Goal: Task Accomplishment & Management: Use online tool/utility

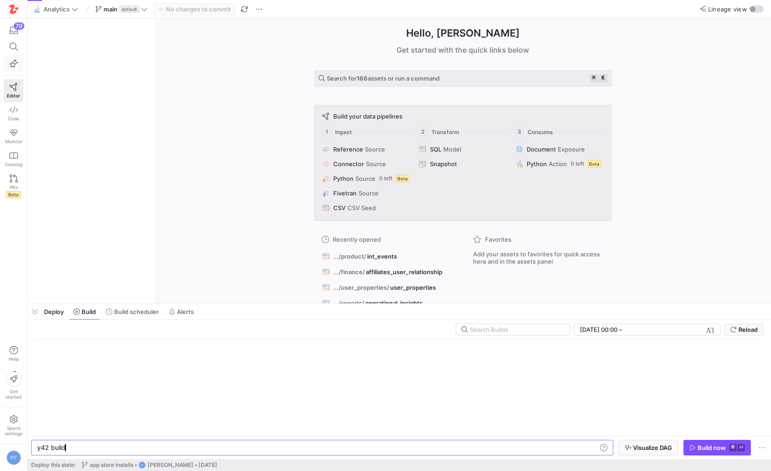
scroll to position [0, 27]
click at [13, 50] on icon at bounding box center [14, 47] width 8 height 8
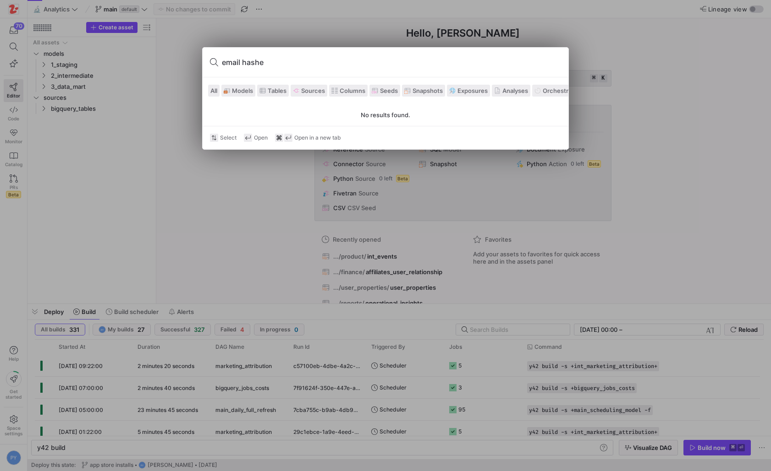
type input "email hashed"
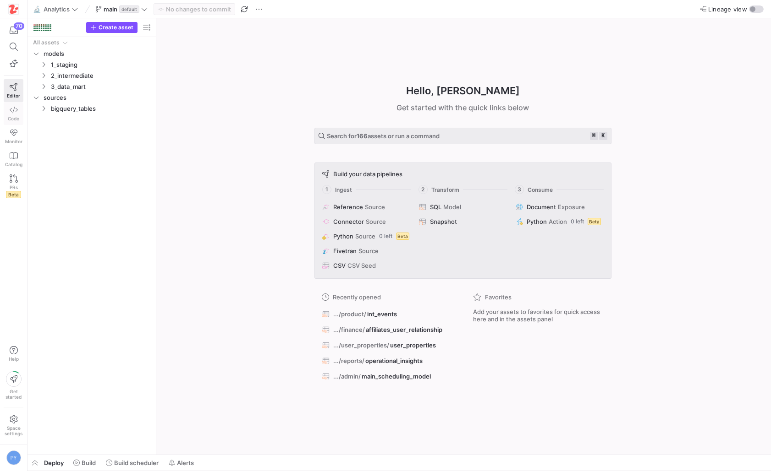
click at [19, 115] on link "Code" at bounding box center [14, 113] width 20 height 23
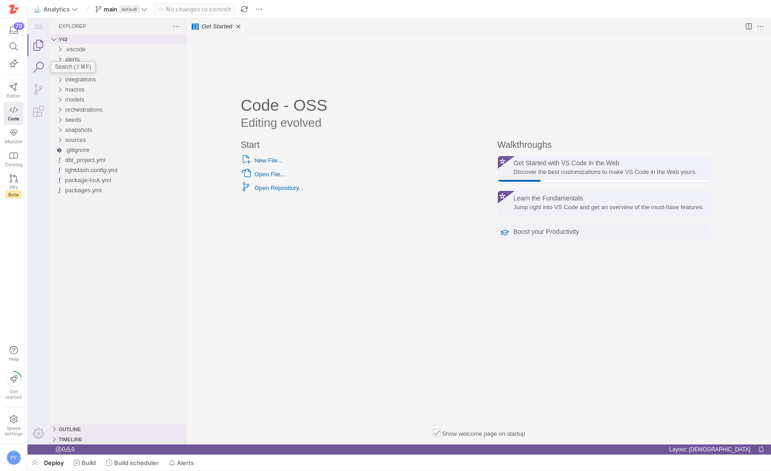
click at [38, 69] on link "Search (⇧⌘F)" at bounding box center [38, 67] width 22 height 22
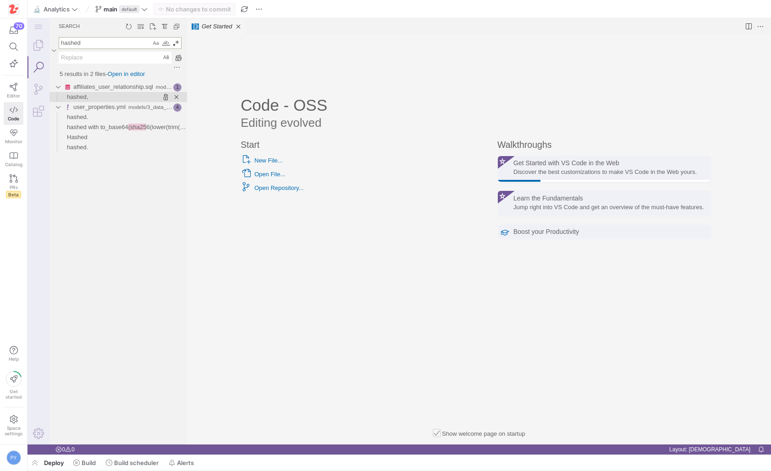
type textarea "hashed"
click at [115, 98] on span "Found '' at column 70 in line 'hashed,'" at bounding box center [137, 97] width 99 height 10
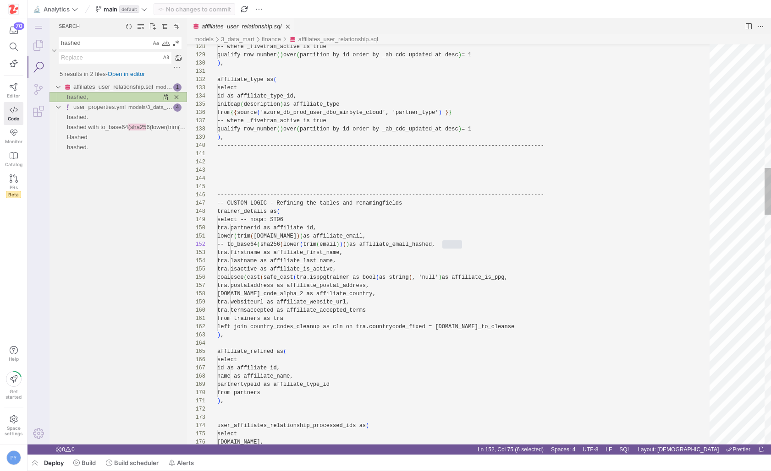
scroll to position [82, 245]
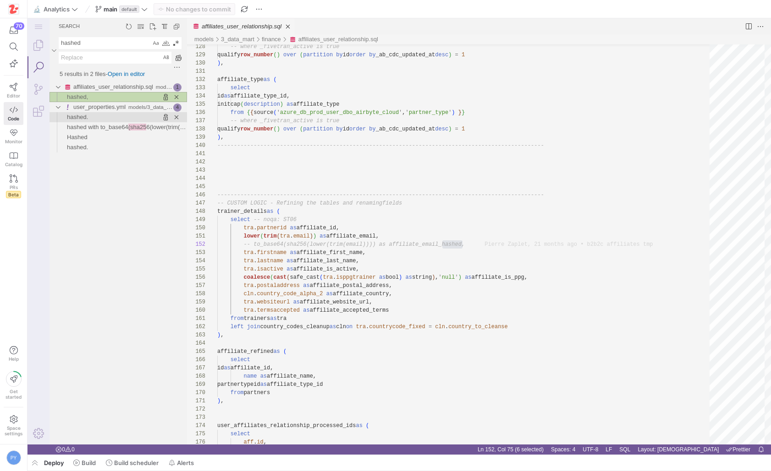
click at [122, 117] on span "Found '' at column 37 in line 'hashed.'" at bounding box center [137, 117] width 99 height 10
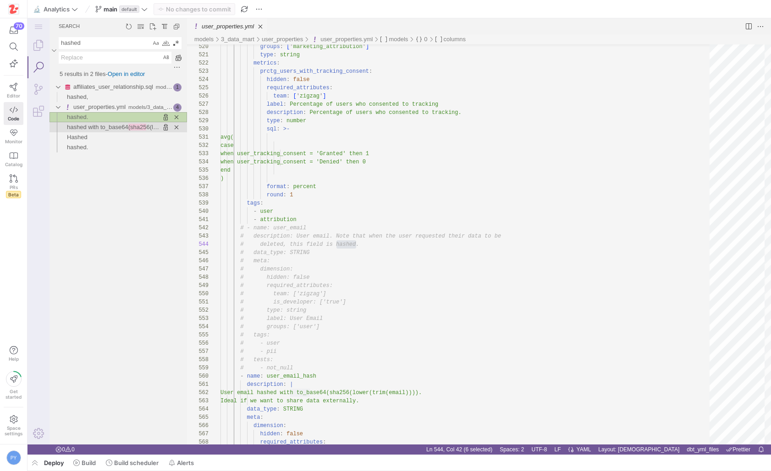
click at [120, 125] on span "hashed with to_base64" at bounding box center [97, 127] width 61 height 7
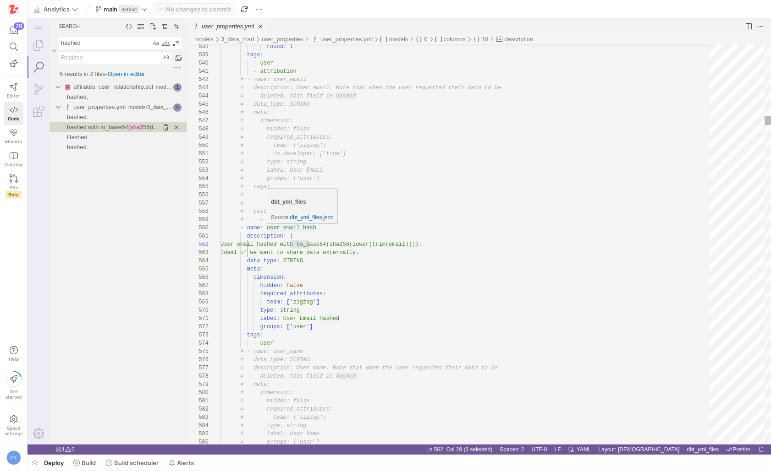
type textarea "# is_developer: ['true'] # type: string # label: User Email # groups: ['user'] …"
click at [87, 45] on textarea "hashed" at bounding box center [105, 43] width 92 height 11
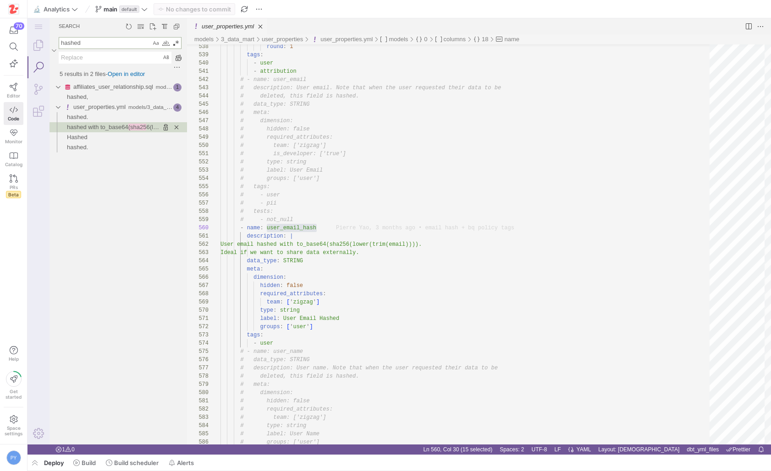
paste textarea "user_email_hash"
type textarea "user_email_hash"
click at [114, 116] on span "user_email_hash" at bounding box center [109, 117] width 45 height 7
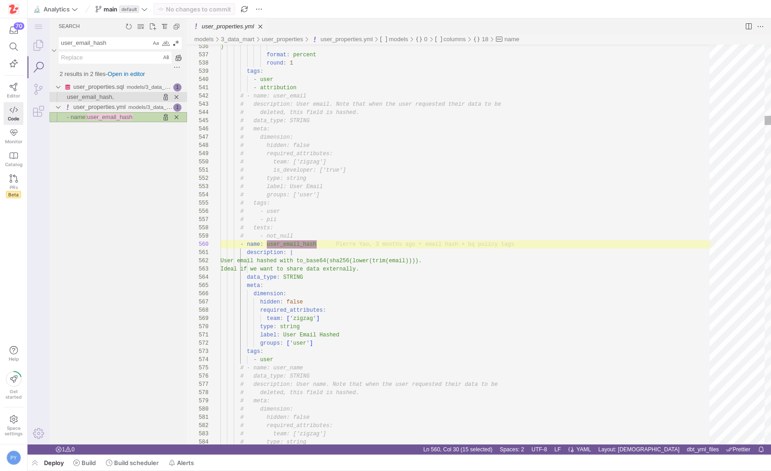
click at [109, 97] on span "user_email_hash," at bounding box center [90, 96] width 47 height 7
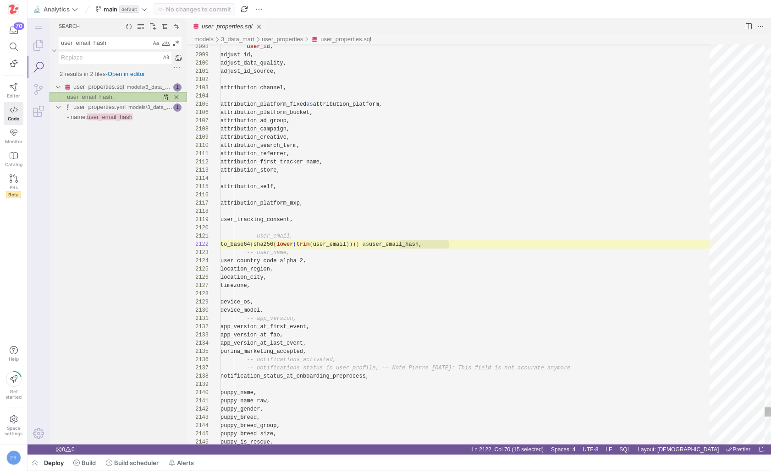
scroll to position [82, 229]
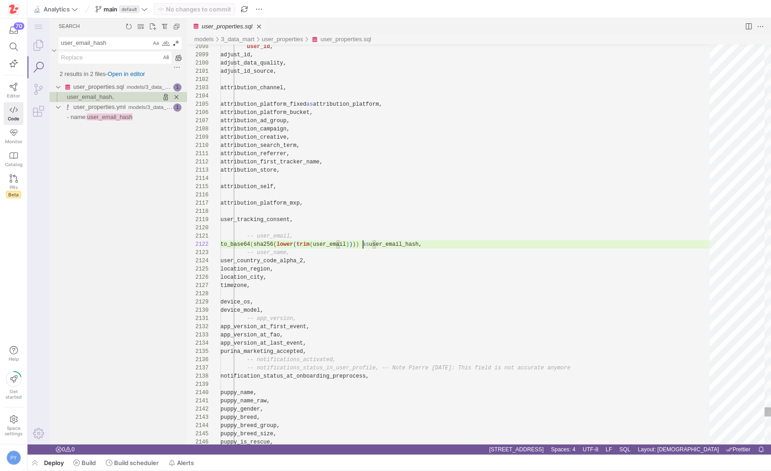
click at [663, 55] on div "Previous Match (⇧Enter)" at bounding box center [662, 52] width 10 height 10
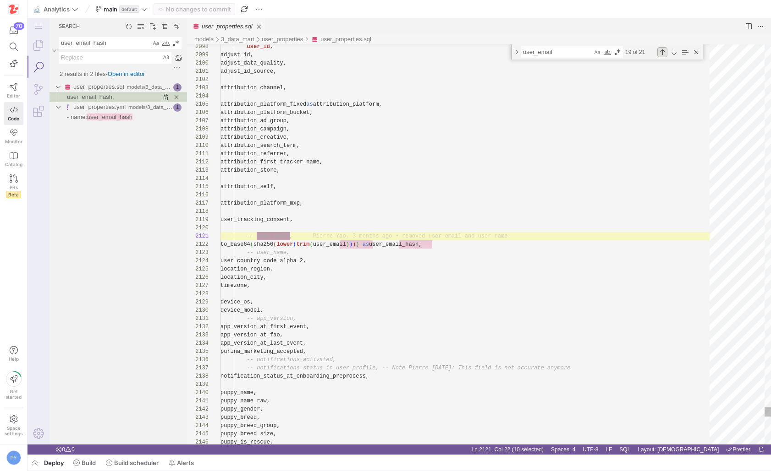
click at [663, 55] on div "Previous Match (⇧Enter)" at bounding box center [662, 52] width 10 height 10
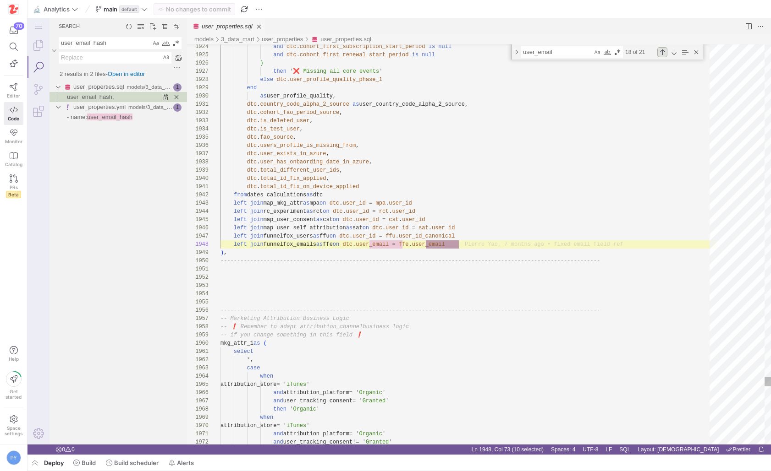
click at [663, 55] on div "Previous Match (⇧Enter)" at bounding box center [662, 52] width 10 height 10
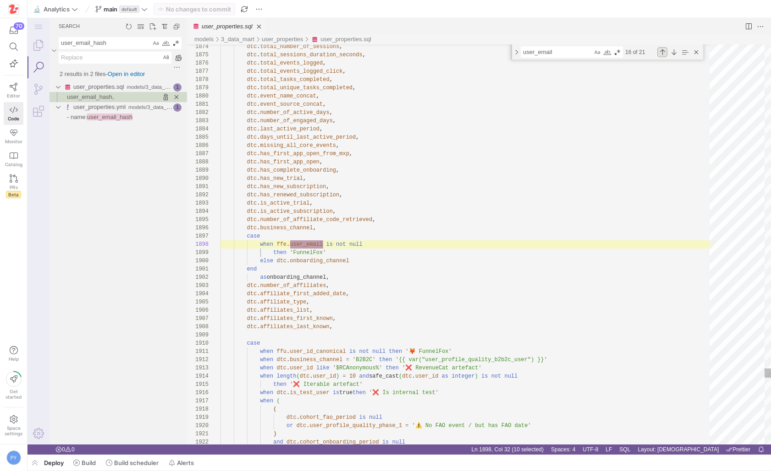
scroll to position [82, 103]
click at [663, 55] on div "Previous Match (⇧Enter)" at bounding box center [662, 52] width 10 height 10
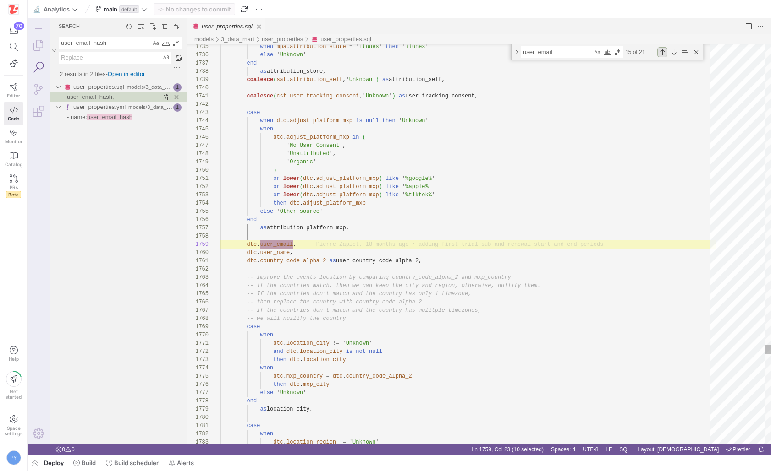
click at [663, 55] on div "Previous Match (⇧Enter)" at bounding box center [662, 52] width 10 height 10
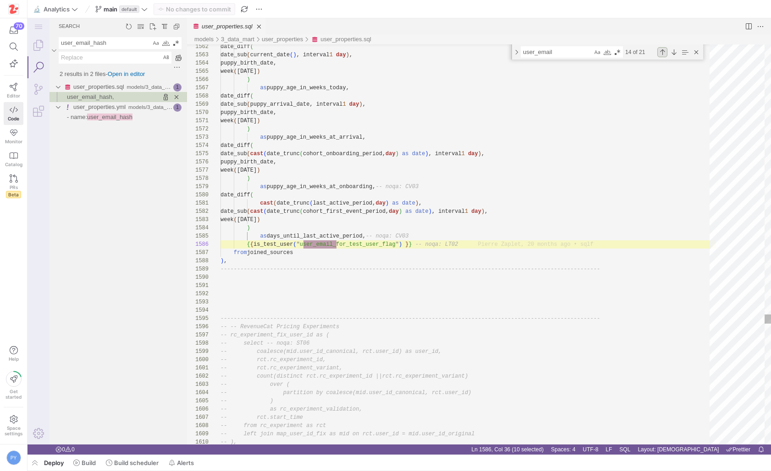
click at [663, 55] on div "Previous Match (⇧Enter)" at bounding box center [662, 52] width 10 height 10
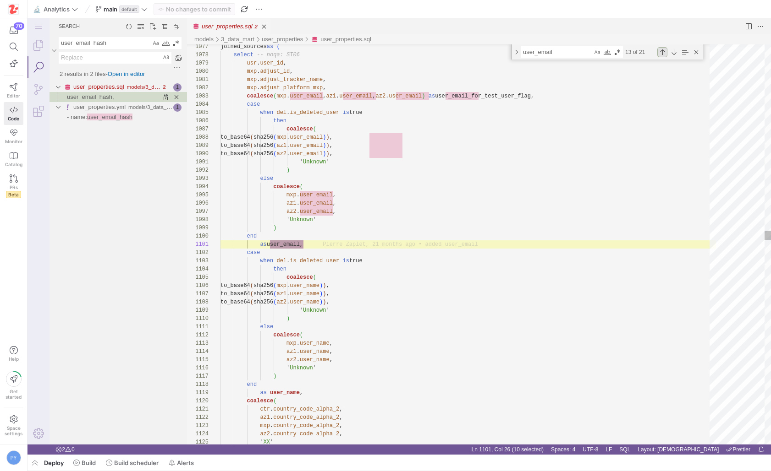
click at [663, 55] on div "Previous Match (⇧Enter)" at bounding box center [662, 52] width 10 height 10
type textarea "'Unknown' ) else coalesce( mxp.user_email, az1.user_email, az2.user_email, 'Unk…"
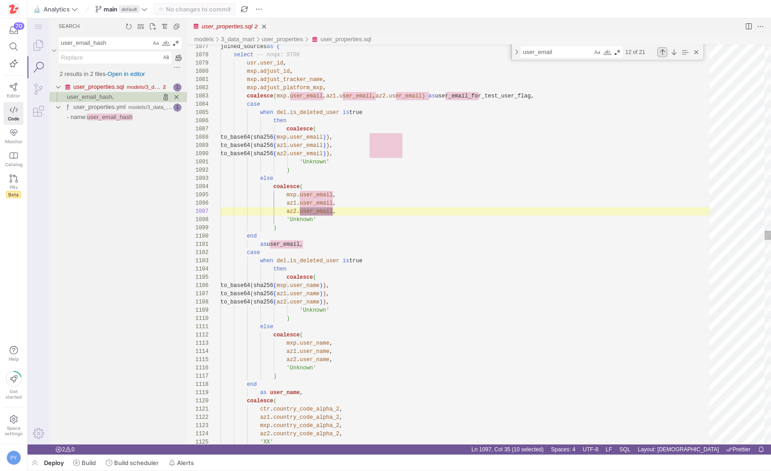
scroll to position [82, 113]
drag, startPoint x: 663, startPoint y: 55, endPoint x: 665, endPoint y: 79, distance: 24.8
click at [665, 79] on div "1077 1078 1079 1080 1081 1082 1083 1084 1085 1086 1087 1088 1089 1090 1091 1092…" at bounding box center [479, 244] width 584 height 400
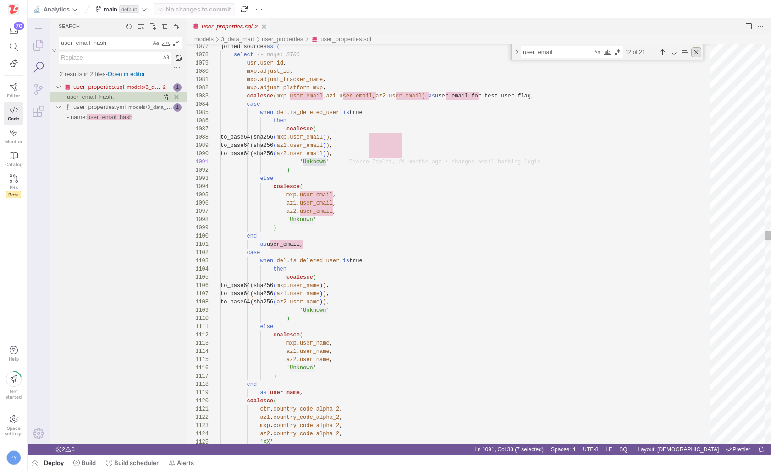
click at [696, 53] on div "Close (Escape)" at bounding box center [696, 52] width 10 height 10
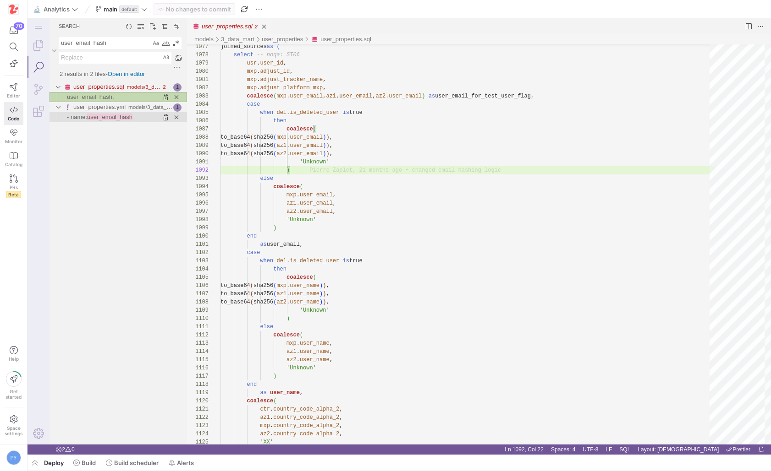
click at [98, 119] on span "user_email_hash" at bounding box center [109, 117] width 45 height 7
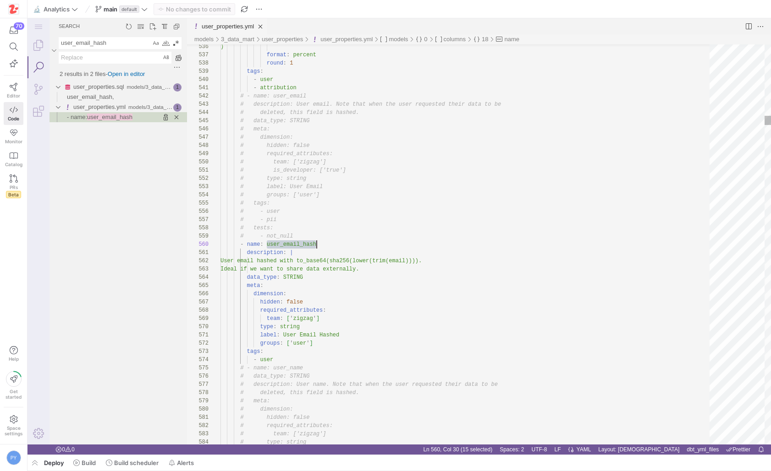
scroll to position [74, 96]
type textarea "description: | User email hashed with to_base64(sha256(lower(trim(email)))). Id…"
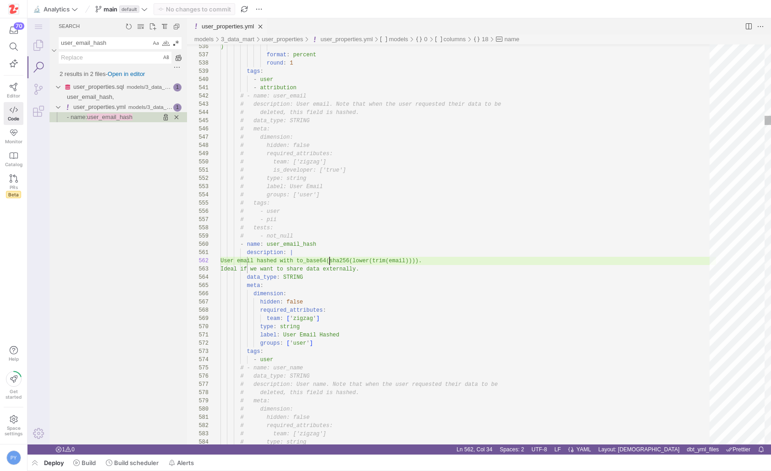
scroll to position [8, 109]
